Goal: Book appointment/travel/reservation

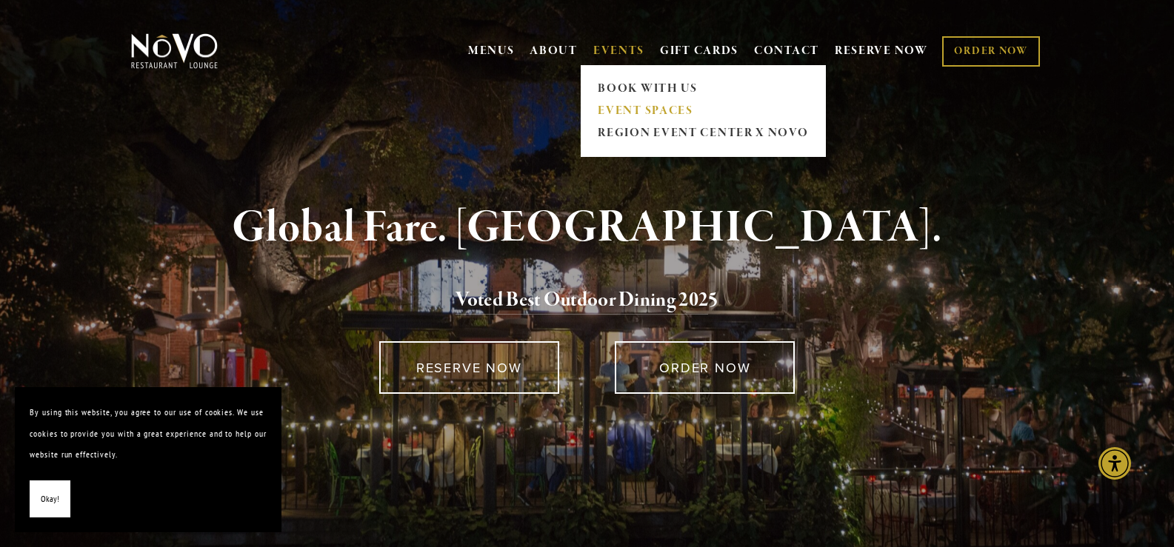
click at [619, 110] on link "EVENT SPACES" at bounding box center [703, 111] width 220 height 22
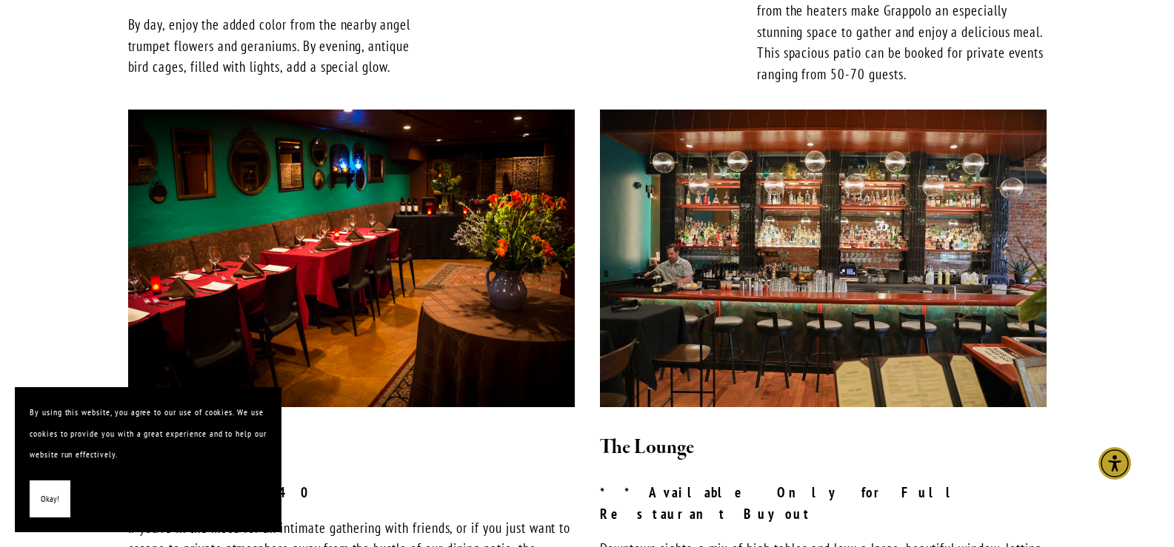
scroll to position [1111, 0]
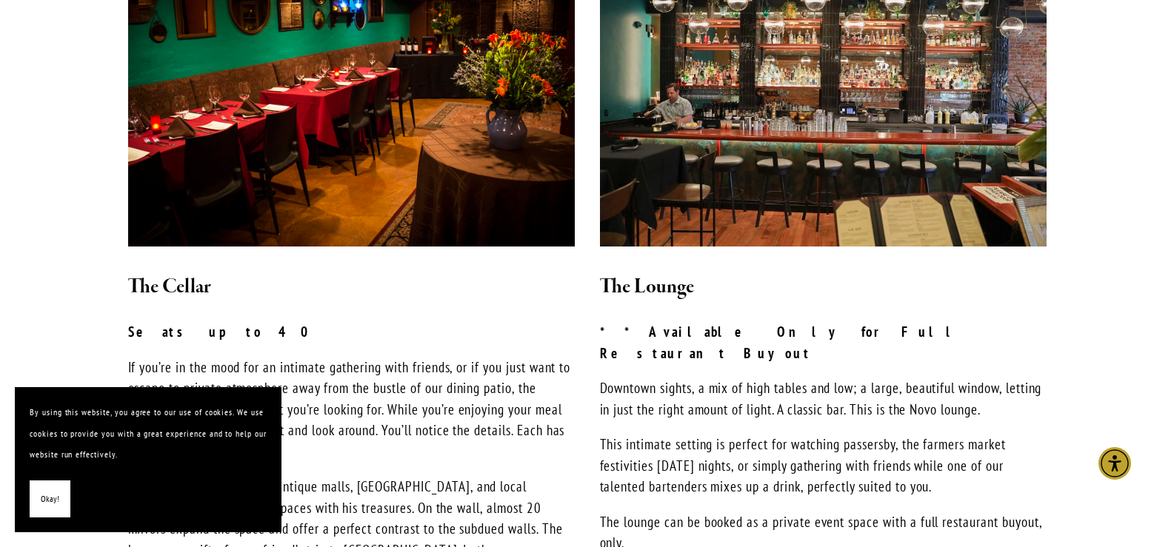
click at [62, 496] on button "Okay!" at bounding box center [50, 500] width 41 height 38
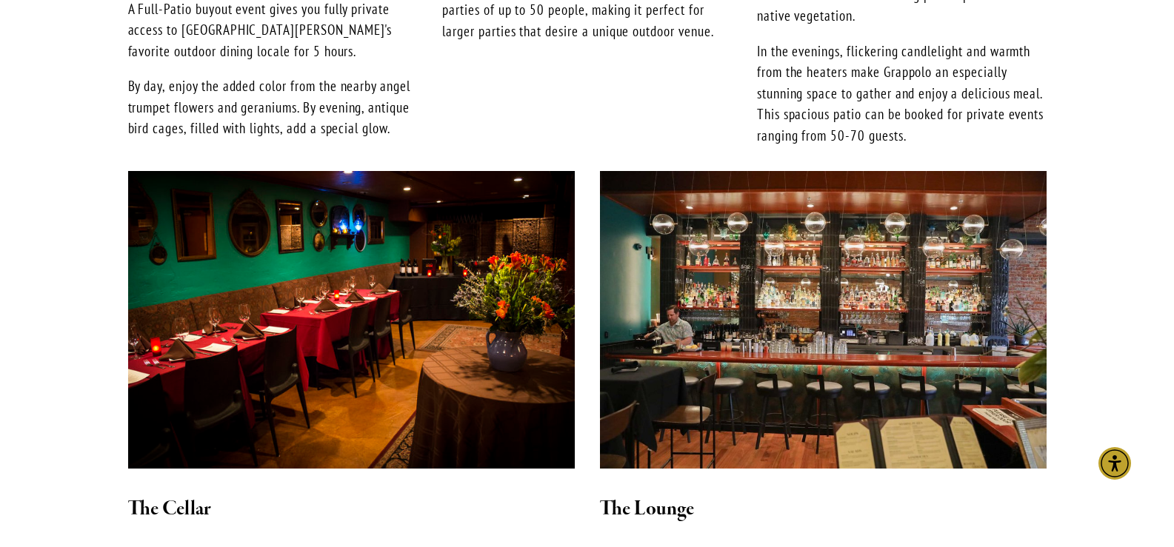
scroll to position [519, 0]
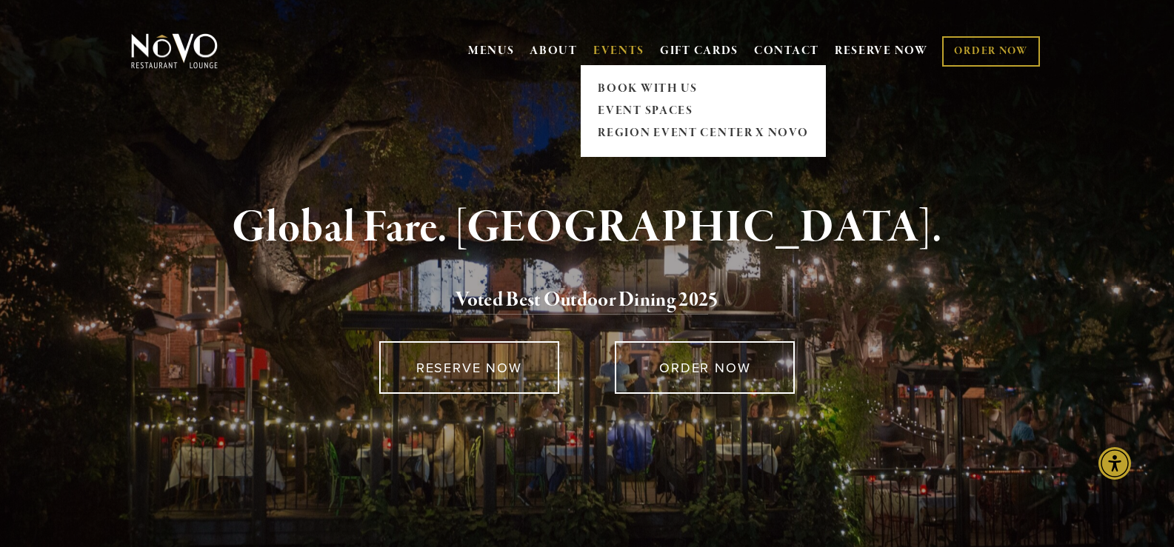
click at [598, 44] on link "EVENTS" at bounding box center [618, 51] width 51 height 15
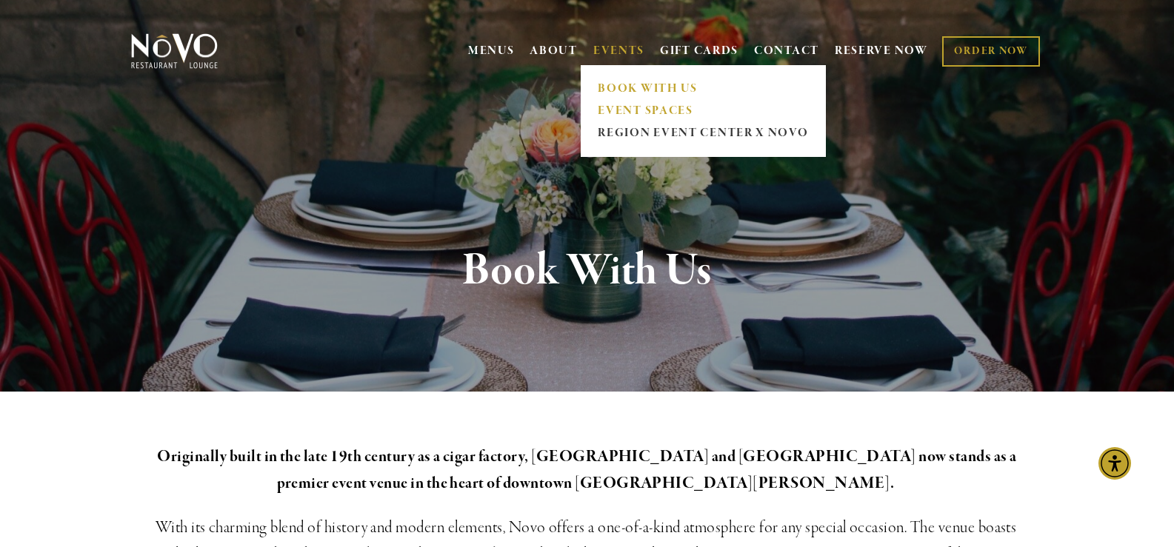
click at [650, 105] on link "EVENT SPACES" at bounding box center [703, 111] width 220 height 22
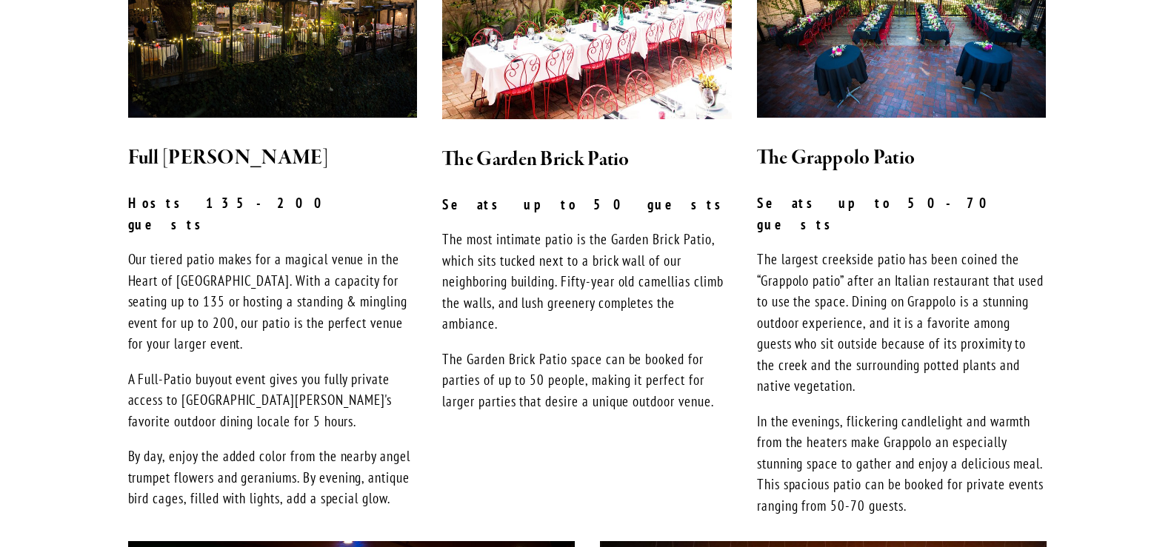
scroll to position [1037, 0]
